Goal: Task Accomplishment & Management: Manage account settings

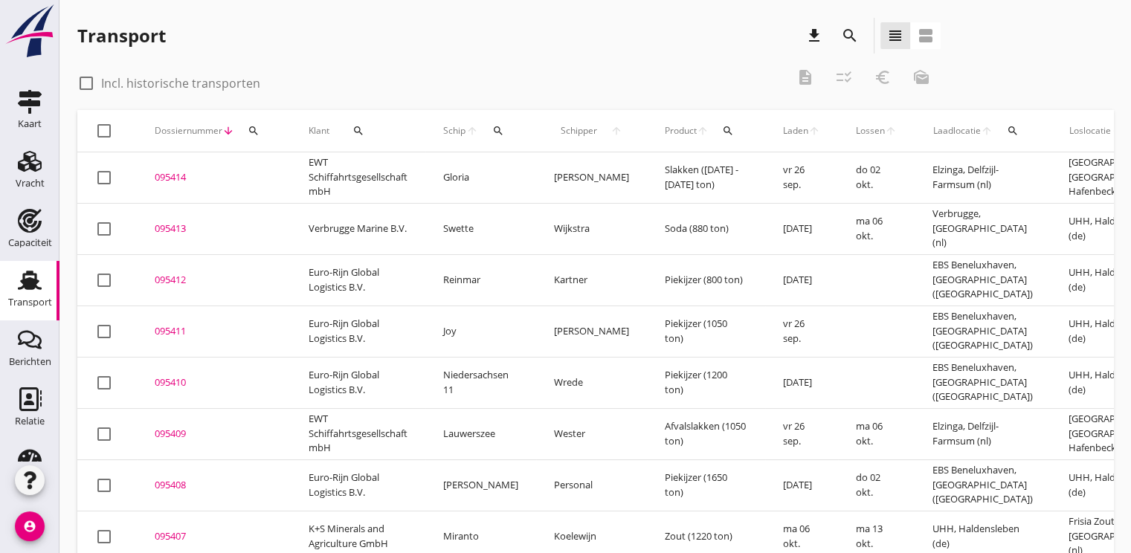
click at [170, 228] on div "095413" at bounding box center [214, 229] width 118 height 15
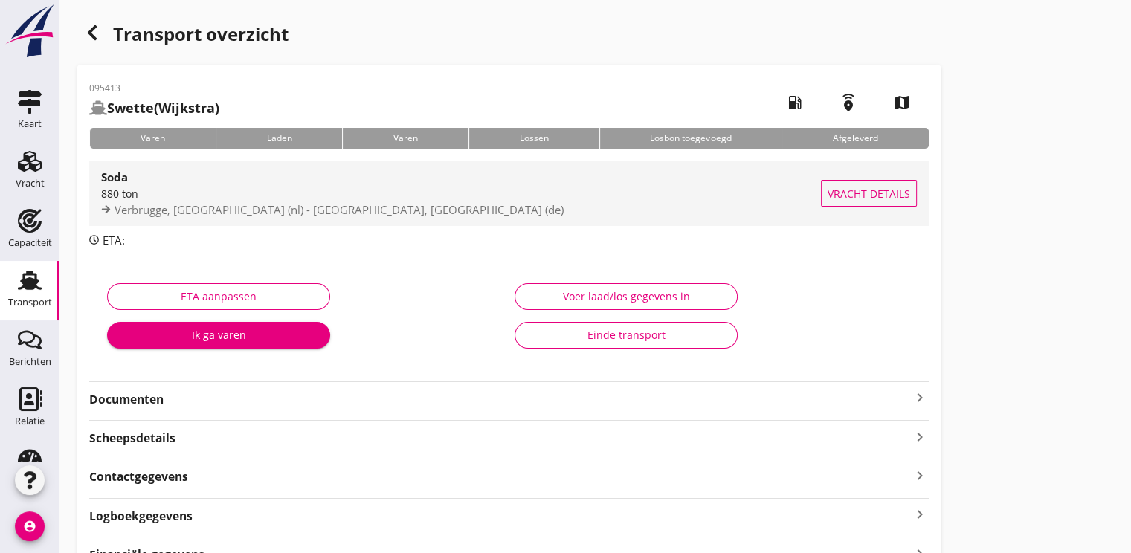
click at [298, 206] on span "Verbrugge, [GEOGRAPHIC_DATA] (nl) - [GEOGRAPHIC_DATA], [GEOGRAPHIC_DATA] (de)" at bounding box center [339, 209] width 449 height 15
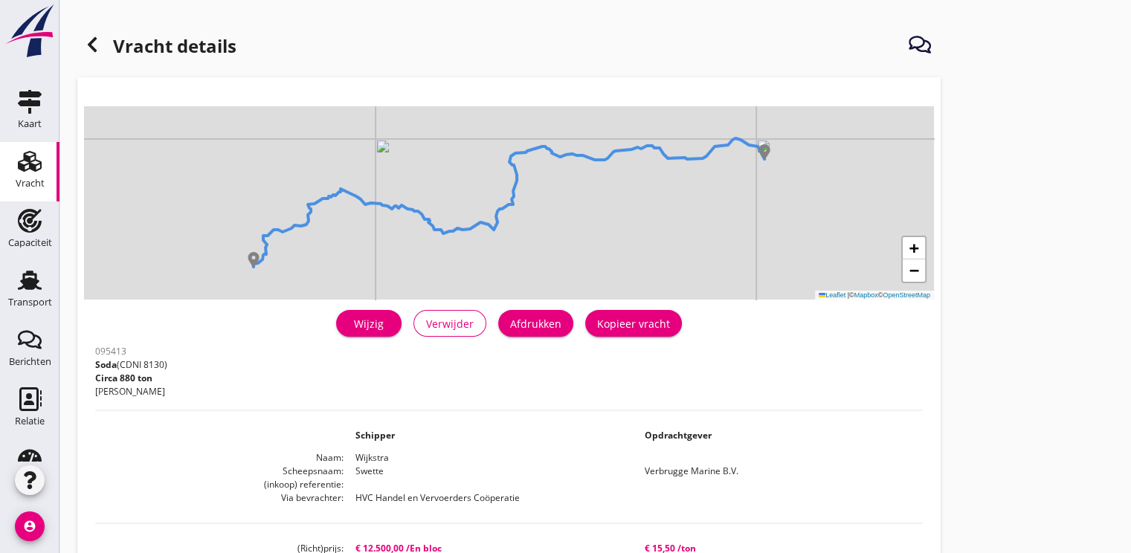
click at [359, 318] on div "Wijzig" at bounding box center [369, 324] width 42 height 16
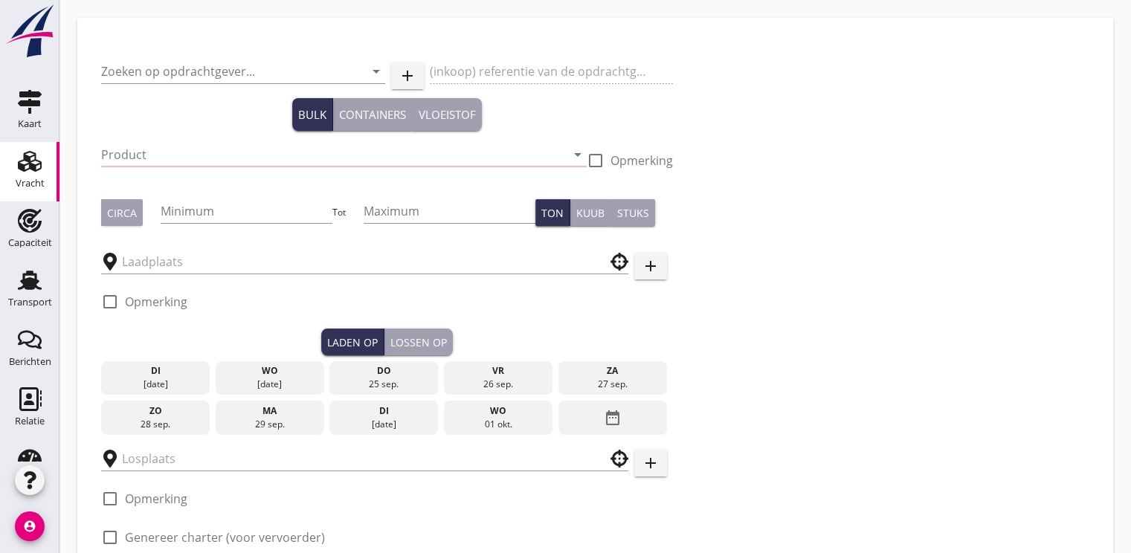
type input "Verbrugge Marine B.V."
type input "Soda (8130)"
type input "880"
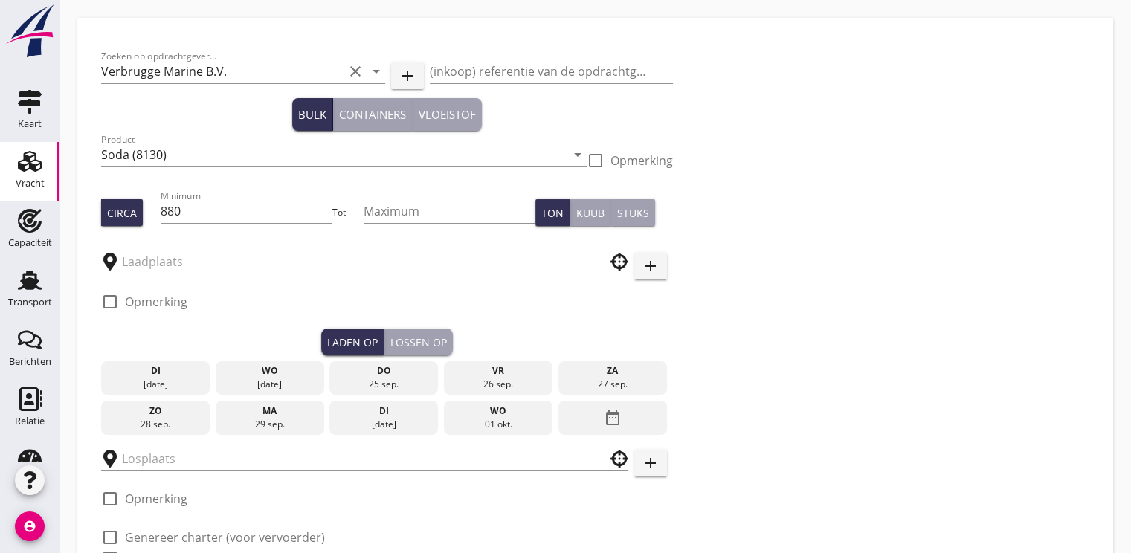
type input "Verbrugge"
type input "UHH"
checkbox input "true"
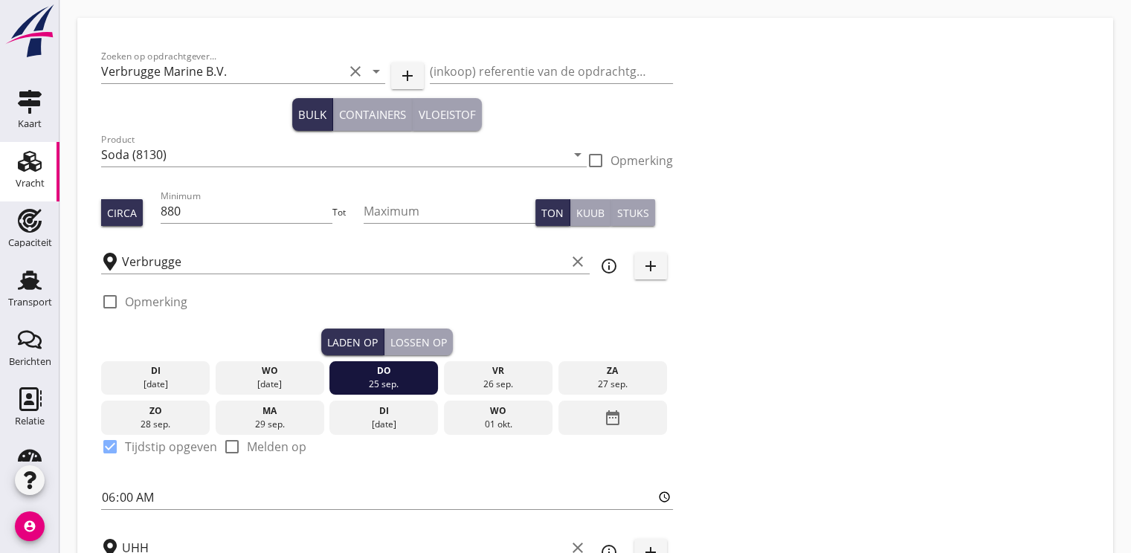
type input "12500"
checkbox input "false"
radio input "false"
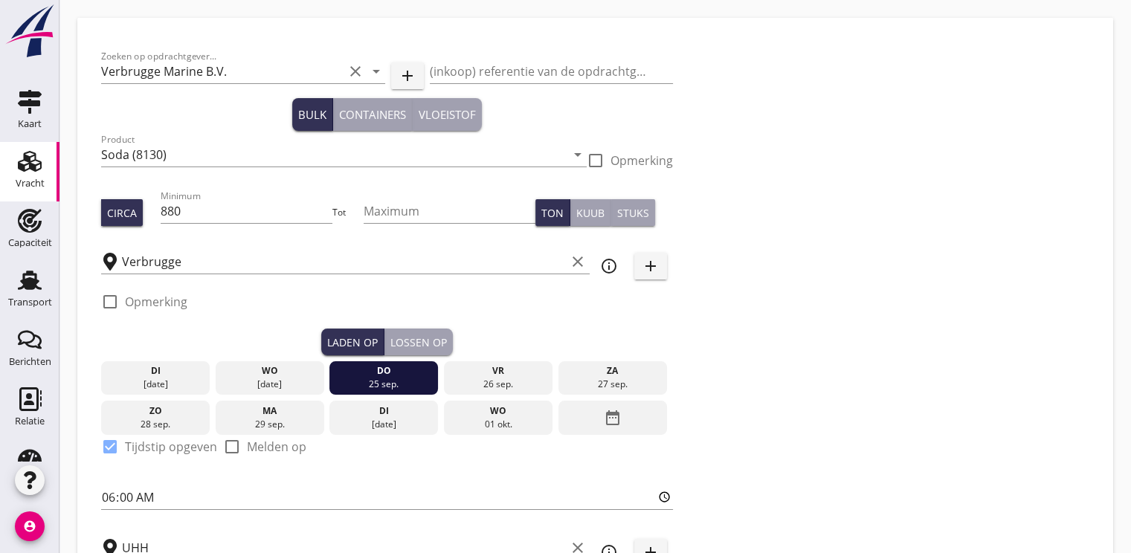
checkbox input "true"
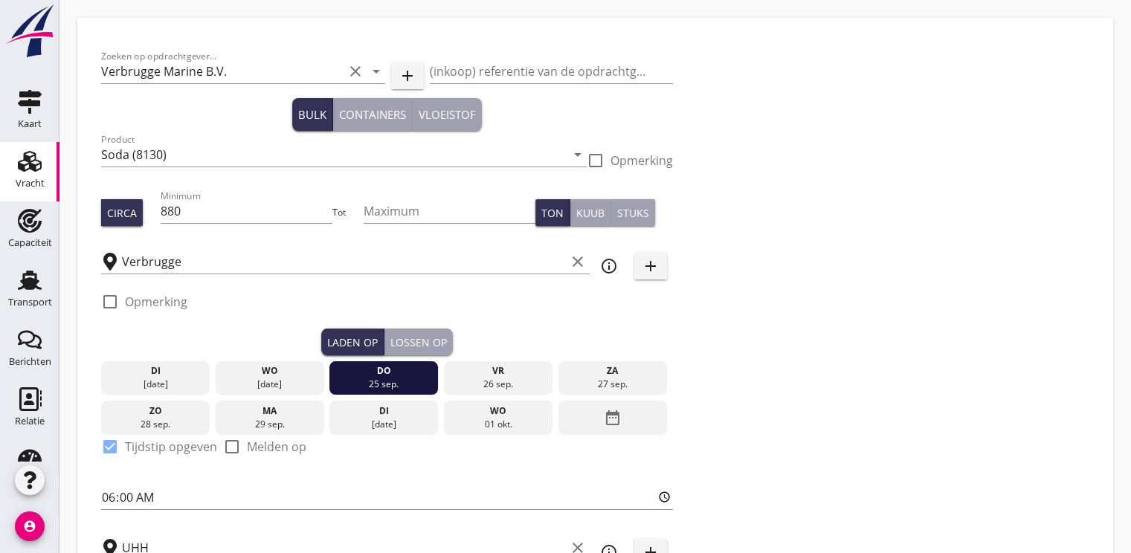
type input "2"
type input "15.5"
checkbox input "false"
radio input "false"
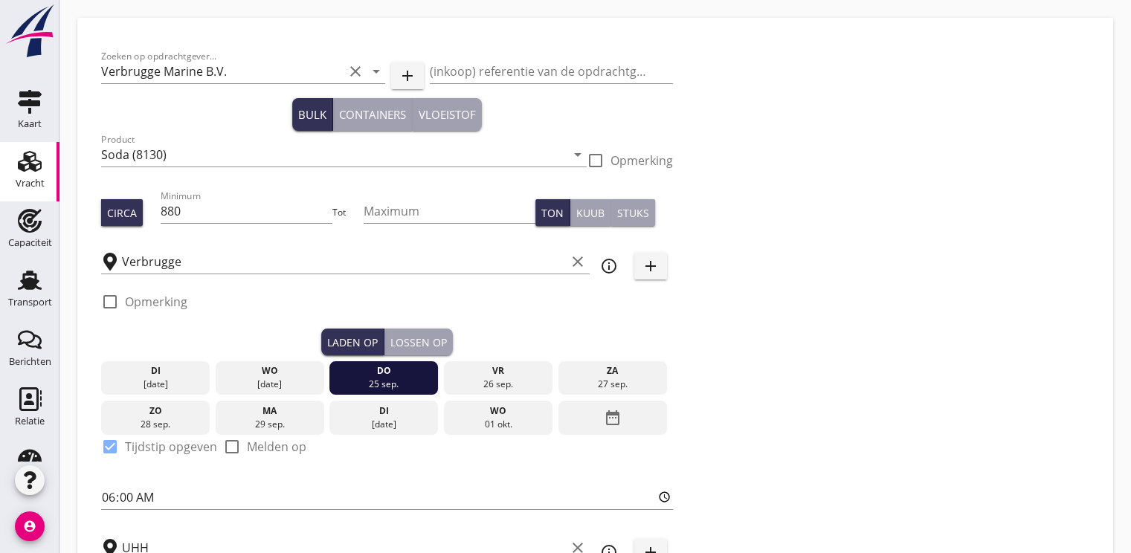
radio input "false"
checkbox input "true"
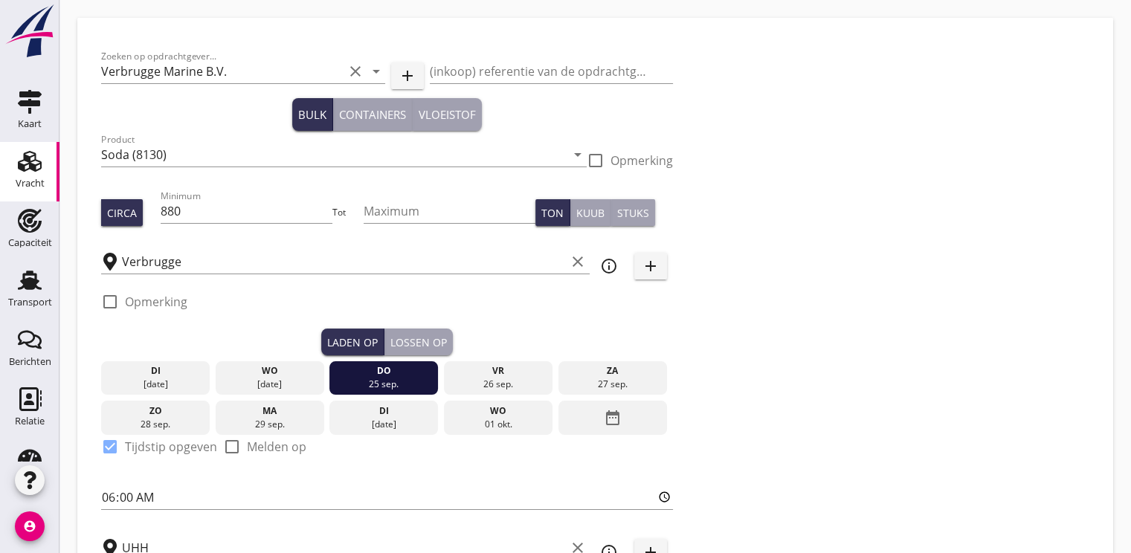
checkbox input "true"
type input "48"
type input "2"
type input "21"
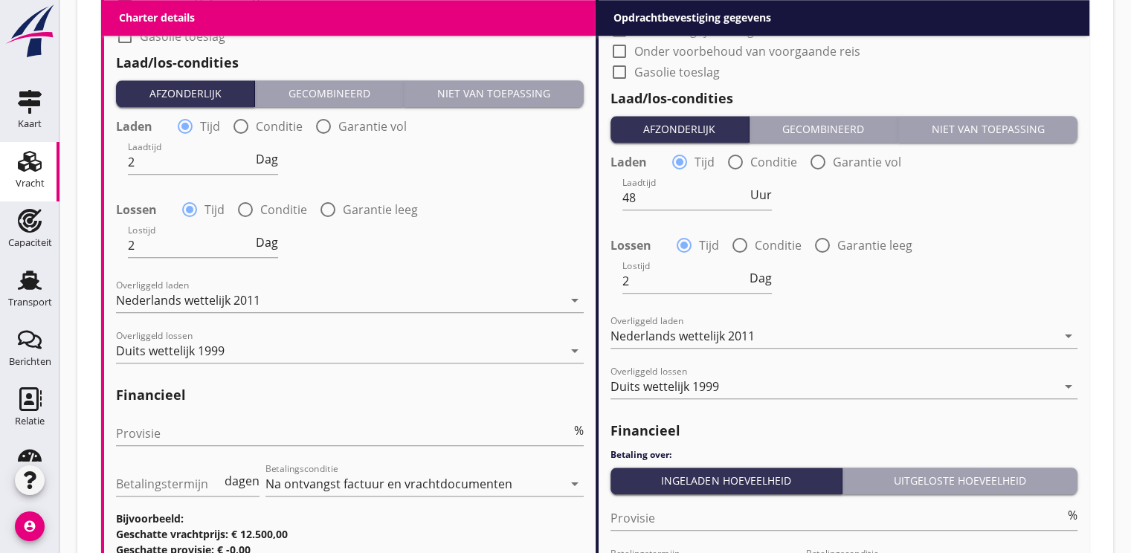
scroll to position [1759, 0]
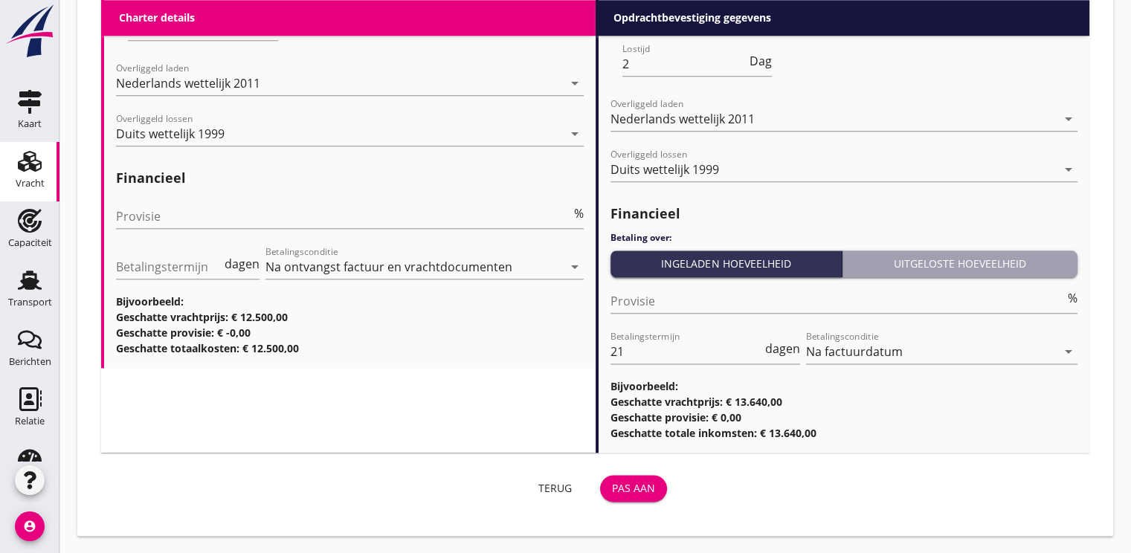
click at [649, 481] on div "Pas aan" at bounding box center [633, 489] width 43 height 16
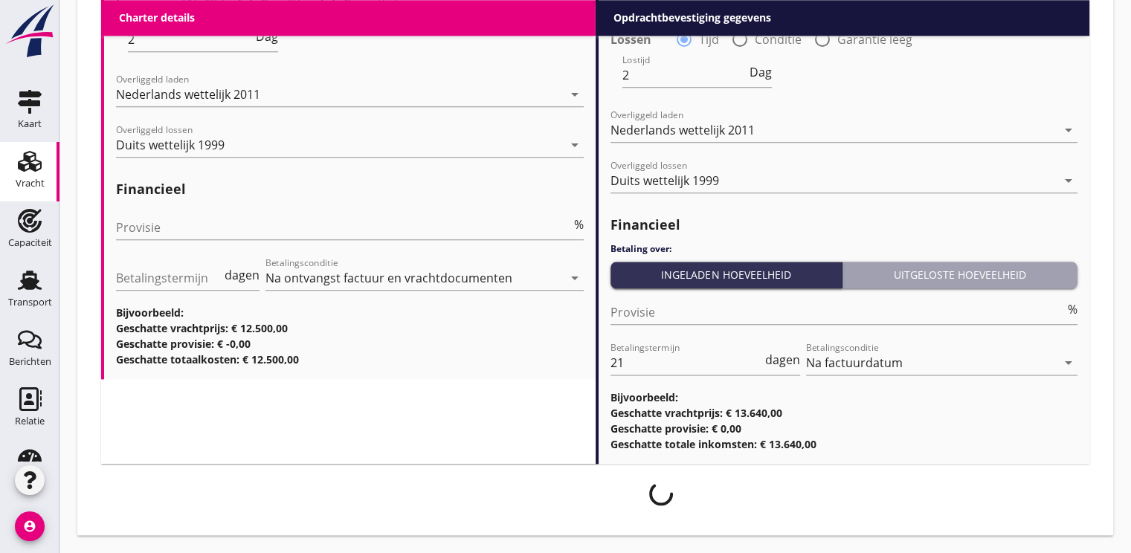
scroll to position [1747, 0]
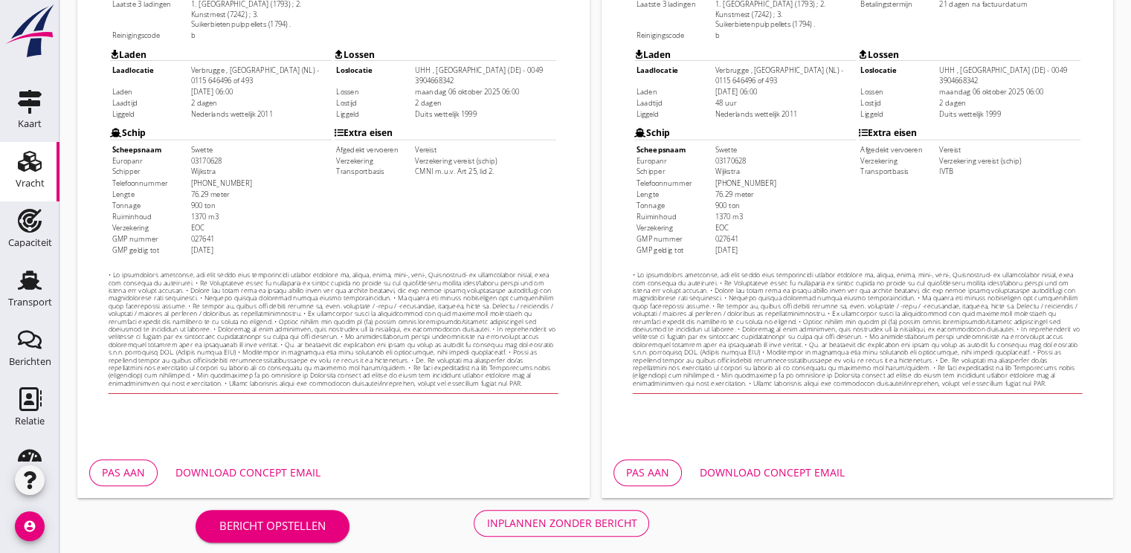
scroll to position [437, 0]
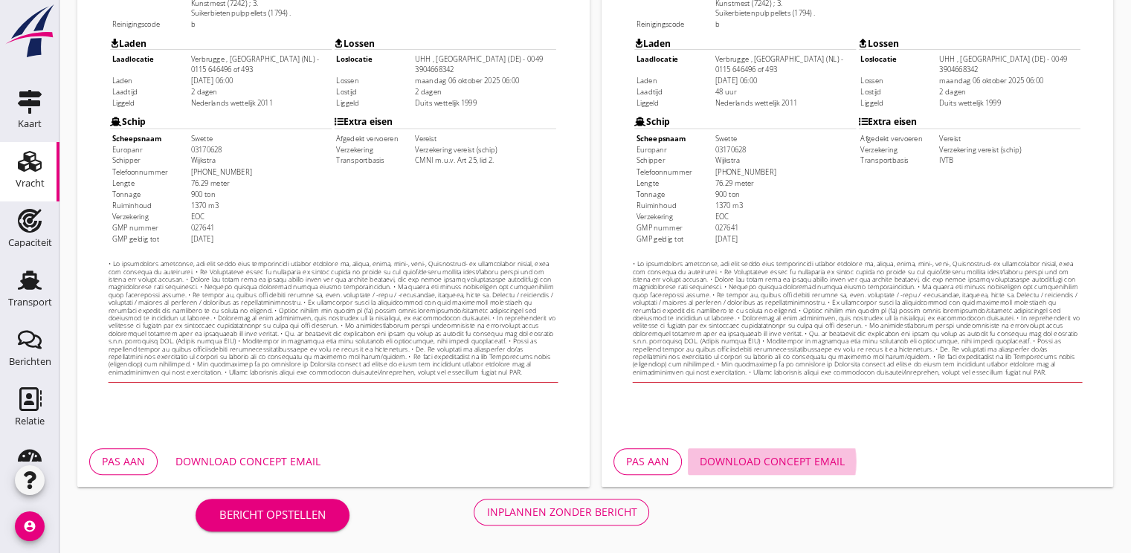
click at [753, 459] on div "Download concept email" at bounding box center [772, 462] width 145 height 16
click at [526, 515] on div "Inplannen zonder bericht" at bounding box center [561, 512] width 150 height 16
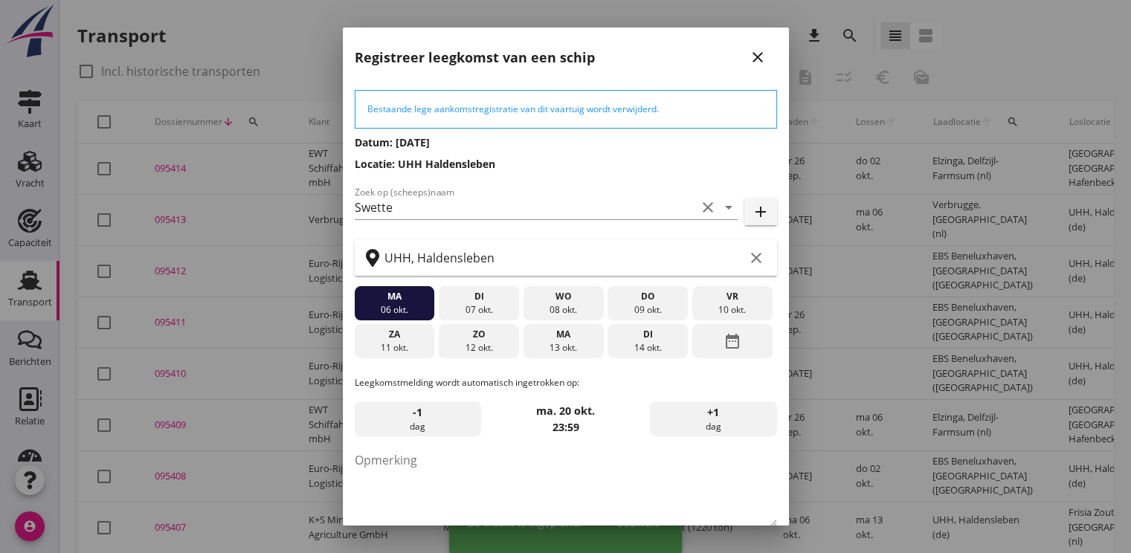
scroll to position [77, 0]
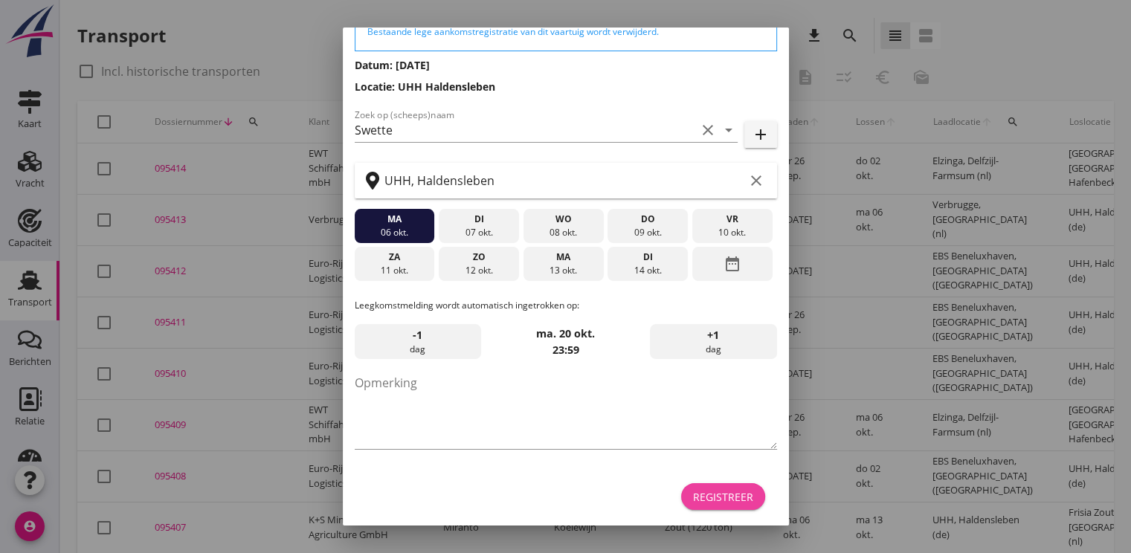
click at [700, 498] on div "Registreer" at bounding box center [723, 497] width 60 height 16
